Goal: Task Accomplishment & Management: Manage account settings

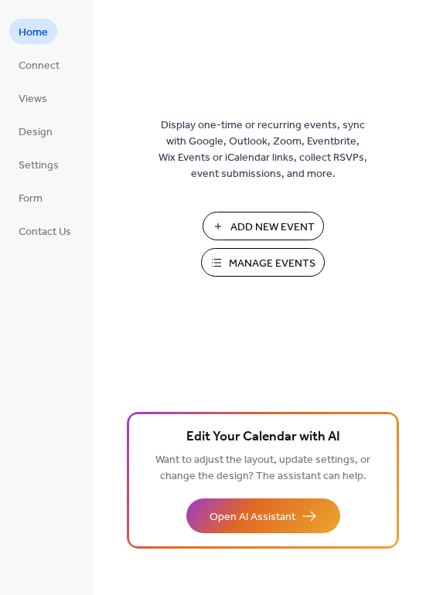
click at [265, 275] on button "Manage Events" at bounding box center [263, 262] width 124 height 29
click at [217, 14] on div "Display one-time or recurring events, sync with Google, Outlook, Zoom, Eventbri…" at bounding box center [263, 297] width 340 height 595
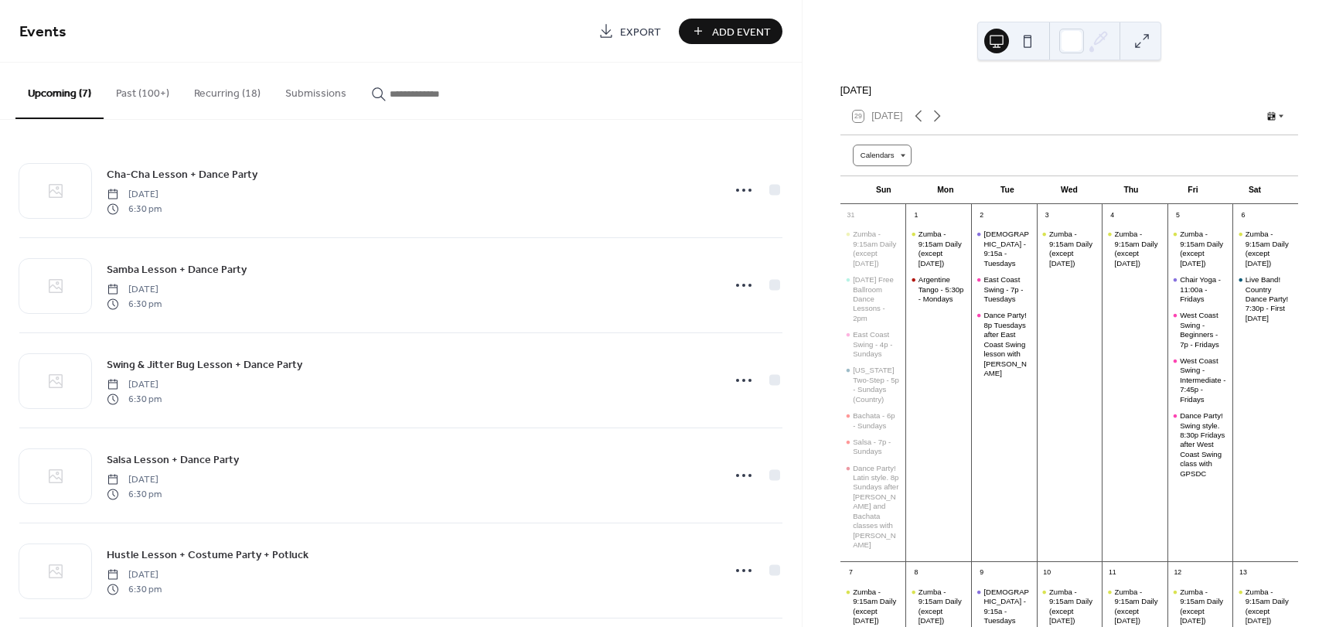
click at [138, 91] on button "Past (100+)" at bounding box center [143, 90] width 78 height 55
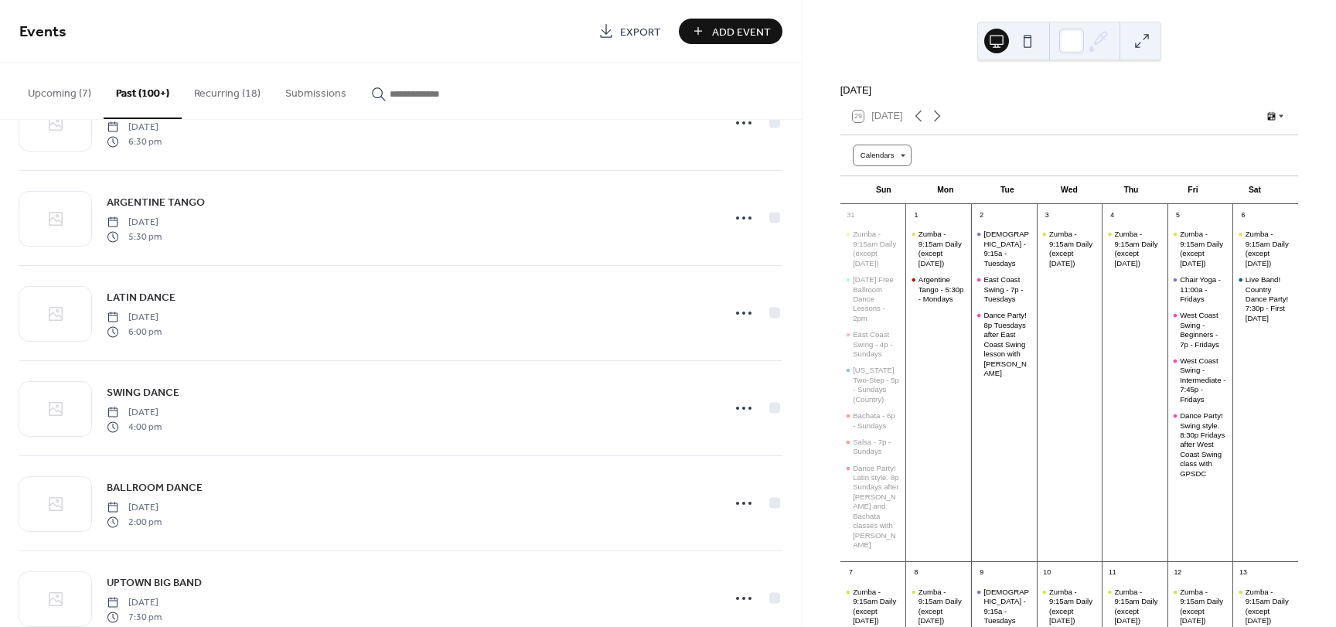
scroll to position [2087, 0]
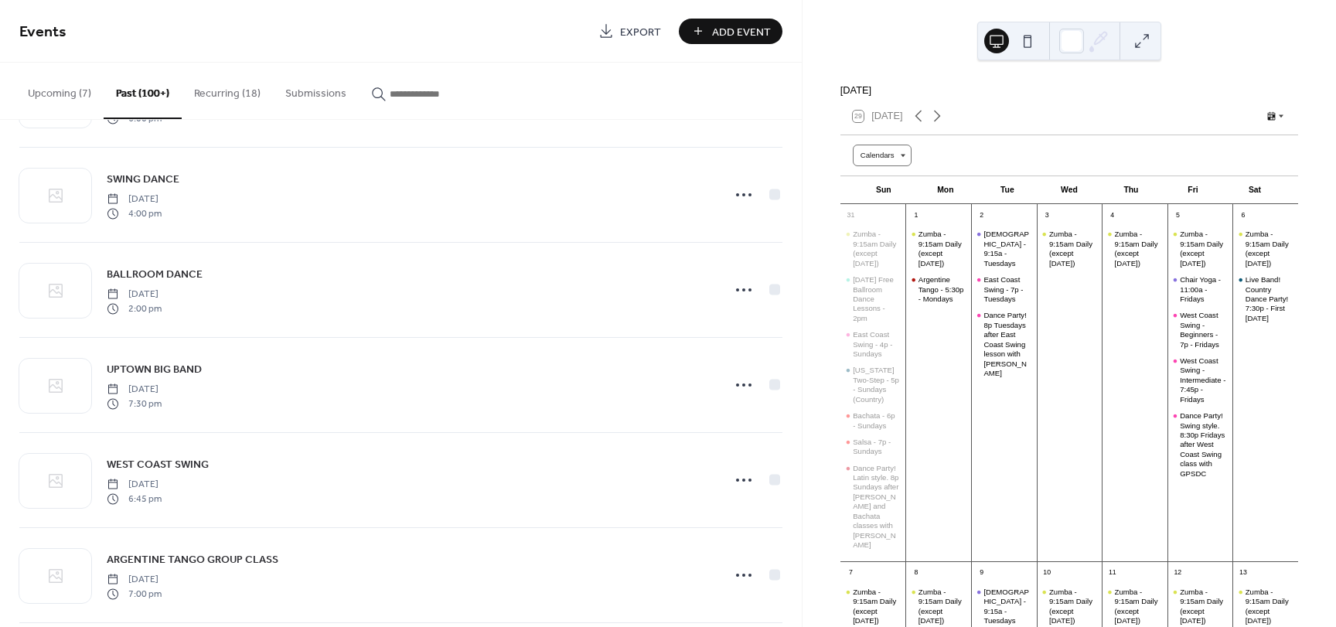
click at [225, 94] on button "Recurring (18)" at bounding box center [227, 90] width 91 height 55
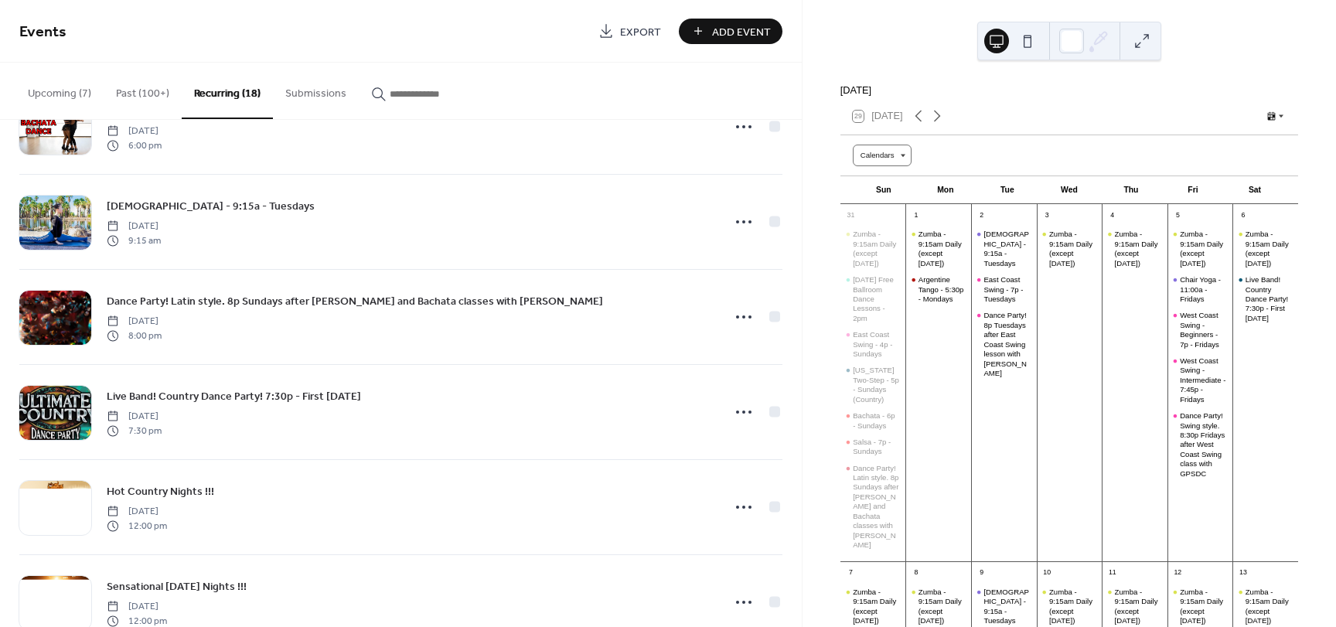
scroll to position [1250, 0]
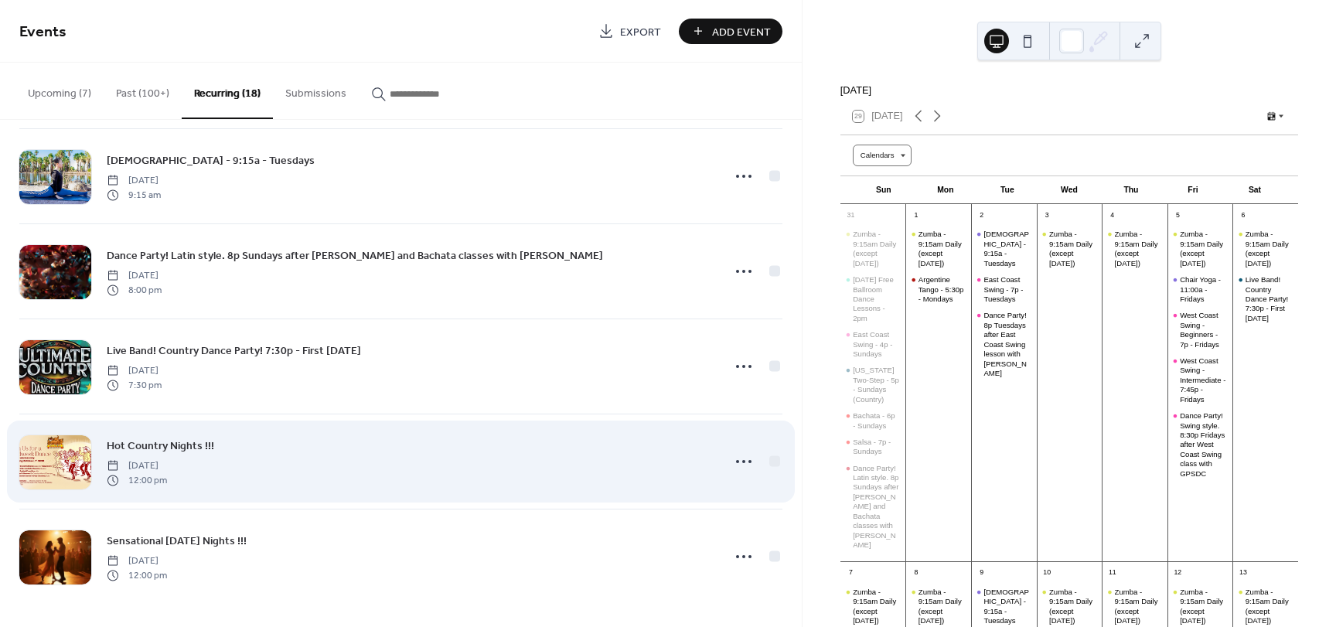
click at [180, 439] on span "Hot Country Nights !!!" at bounding box center [160, 446] width 107 height 16
